Goal: Task Accomplishment & Management: Manage account settings

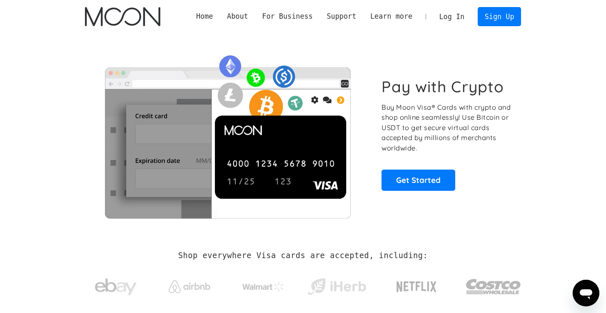
click at [442, 18] on link "Log In" at bounding box center [451, 16] width 39 height 18
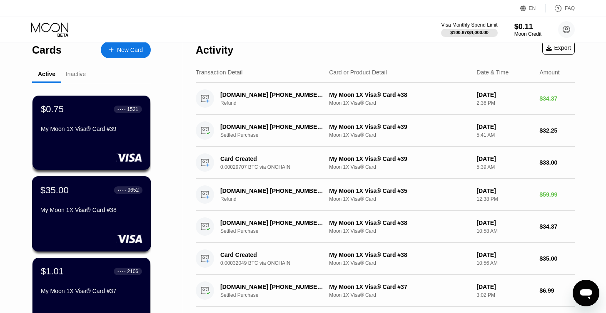
scroll to position [183, 0]
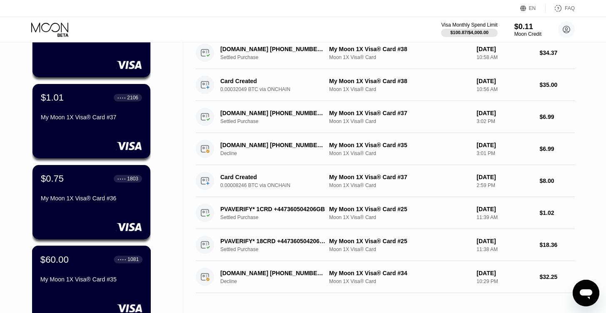
click at [80, 278] on div "My Moon 1X Visa® Card #35" at bounding box center [91, 279] width 102 height 7
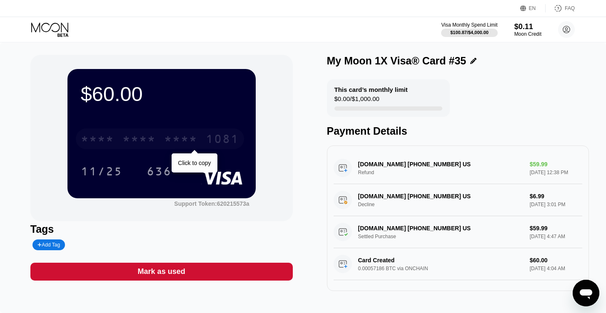
click at [161, 139] on div "* * * * * * * * * * * * 1081" at bounding box center [160, 139] width 168 height 21
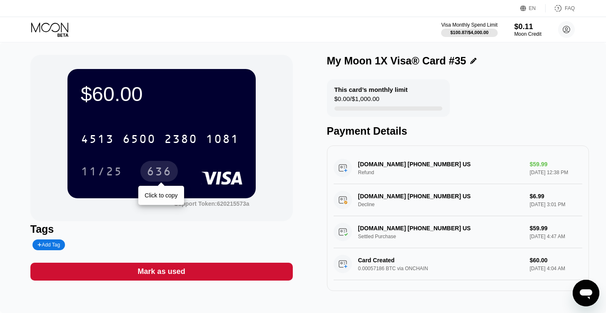
click at [162, 172] on div "636" at bounding box center [159, 172] width 25 height 13
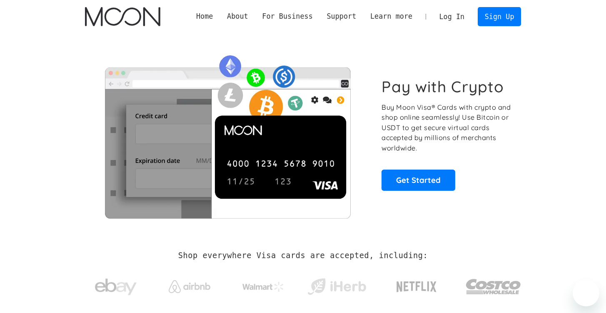
click at [450, 16] on link "Log In" at bounding box center [451, 16] width 39 height 18
